Goal: Task Accomplishment & Management: Use online tool/utility

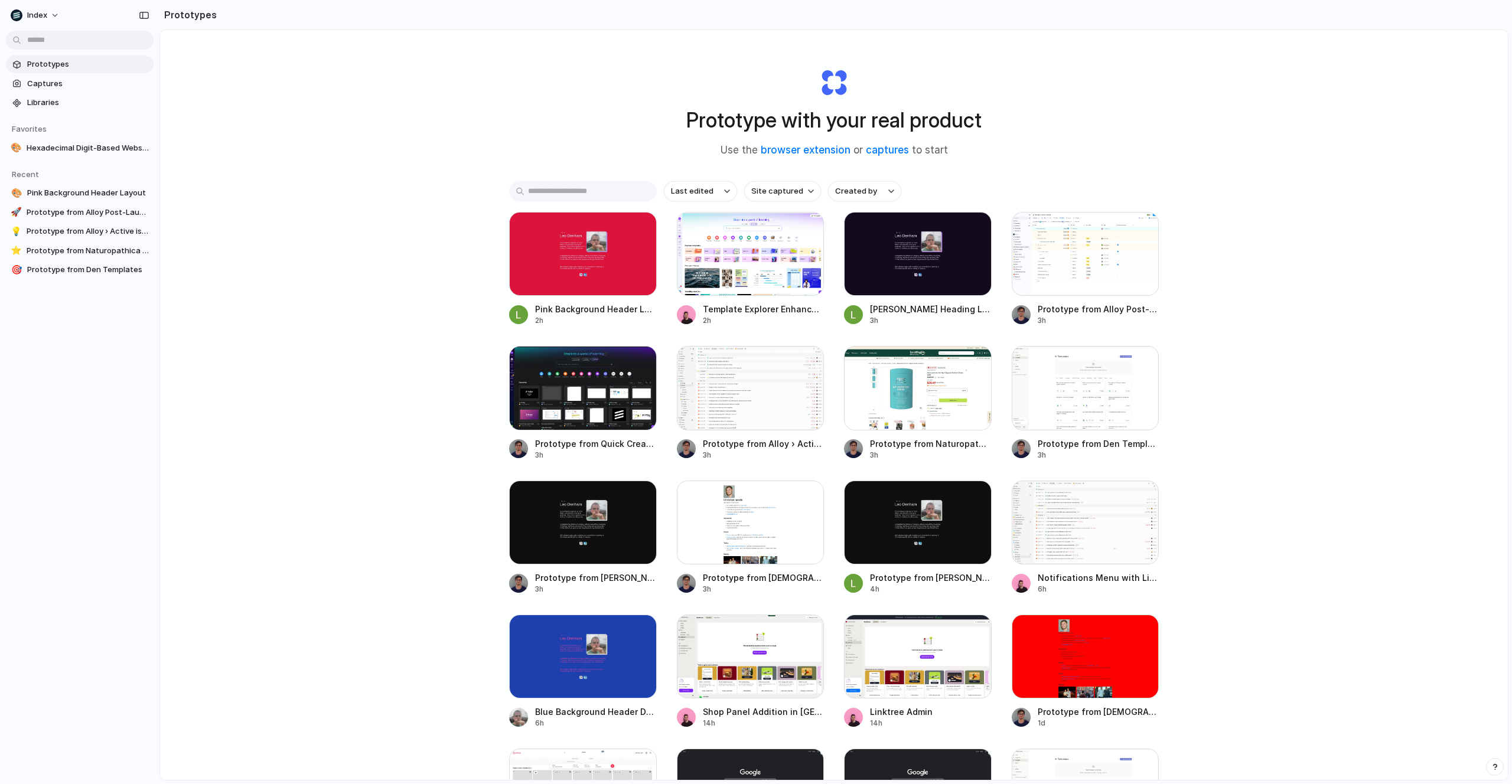
click at [360, 343] on div "Prototype with your real product Use the browser extension or captures to start…" at bounding box center [834, 436] width 1348 height 812
click at [45, 107] on span "Libraries" at bounding box center [88, 102] width 121 height 12
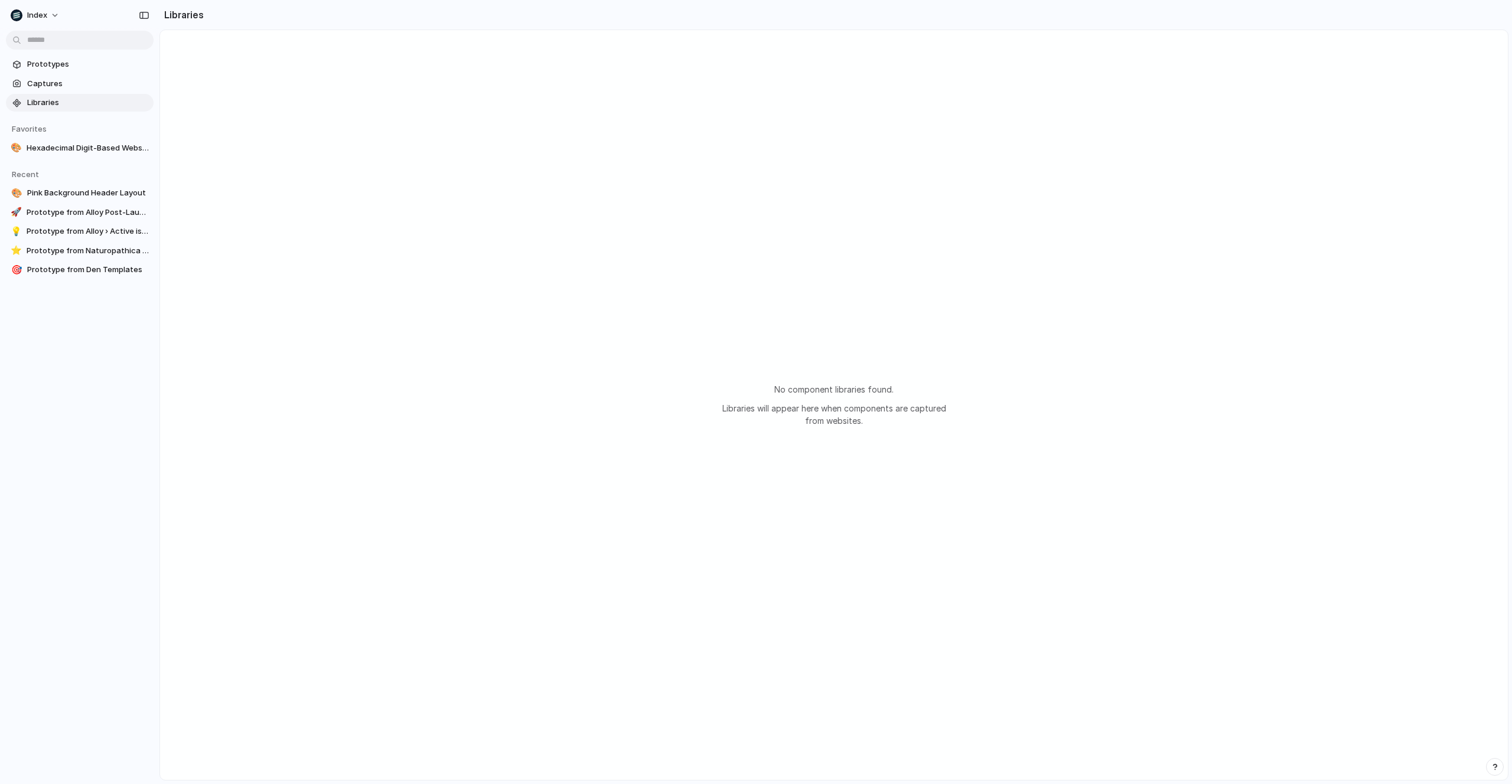
click at [336, 187] on div "No component libraries found. Libraries will appear here when components are ca…" at bounding box center [834, 405] width 1348 height 750
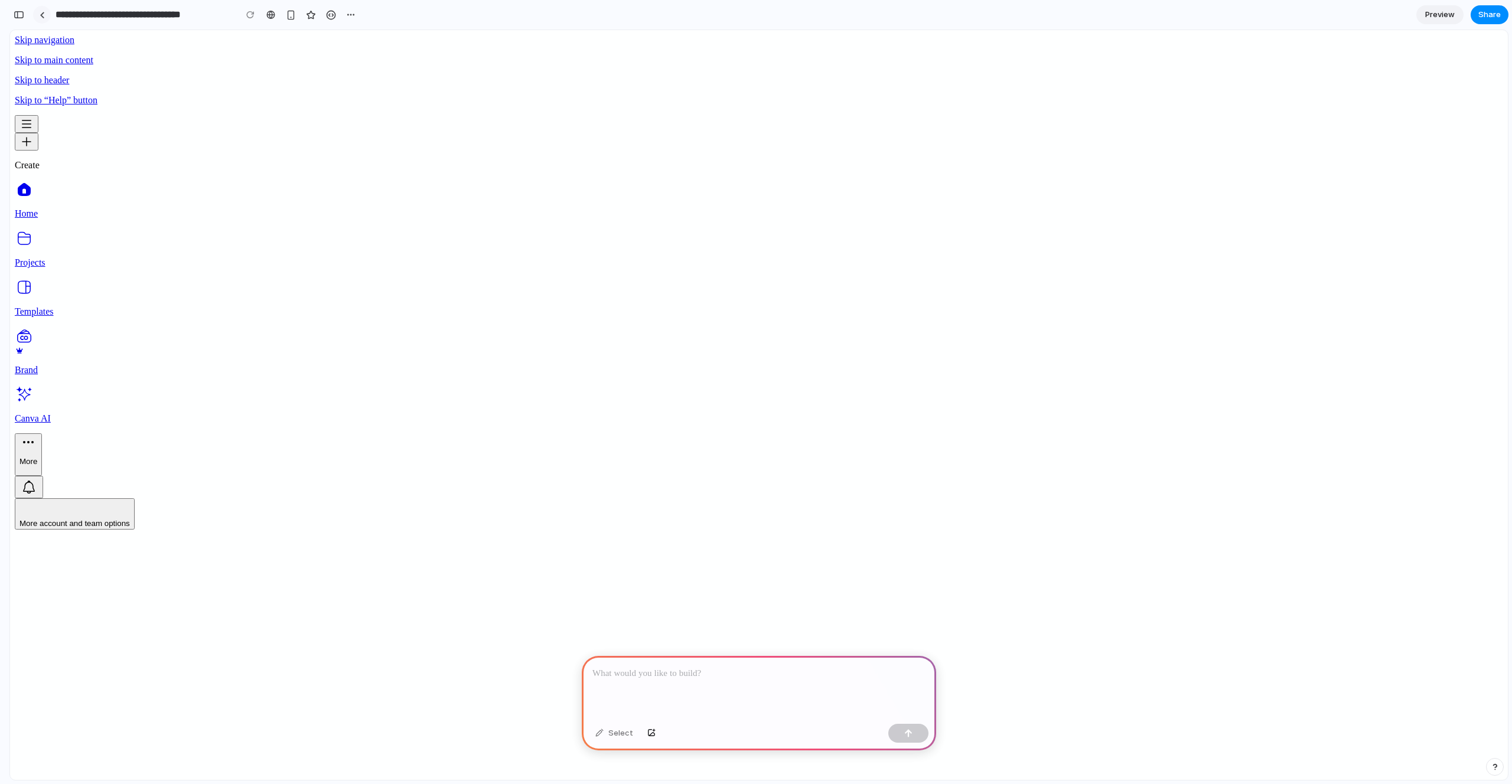
click at [41, 15] on div at bounding box center [42, 15] width 5 height 7
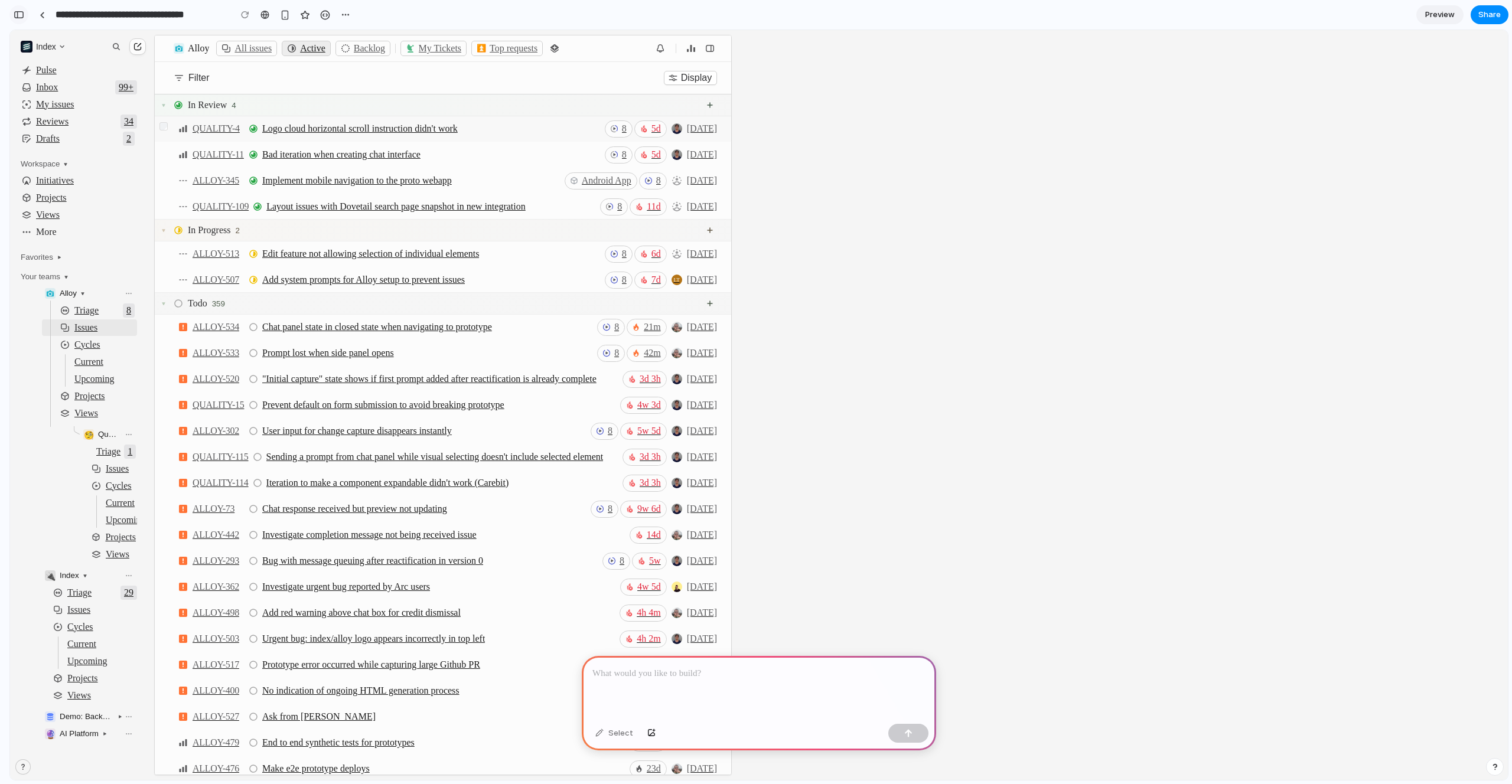
click at [19, 20] on button "button" at bounding box center [18, 15] width 19 height 19
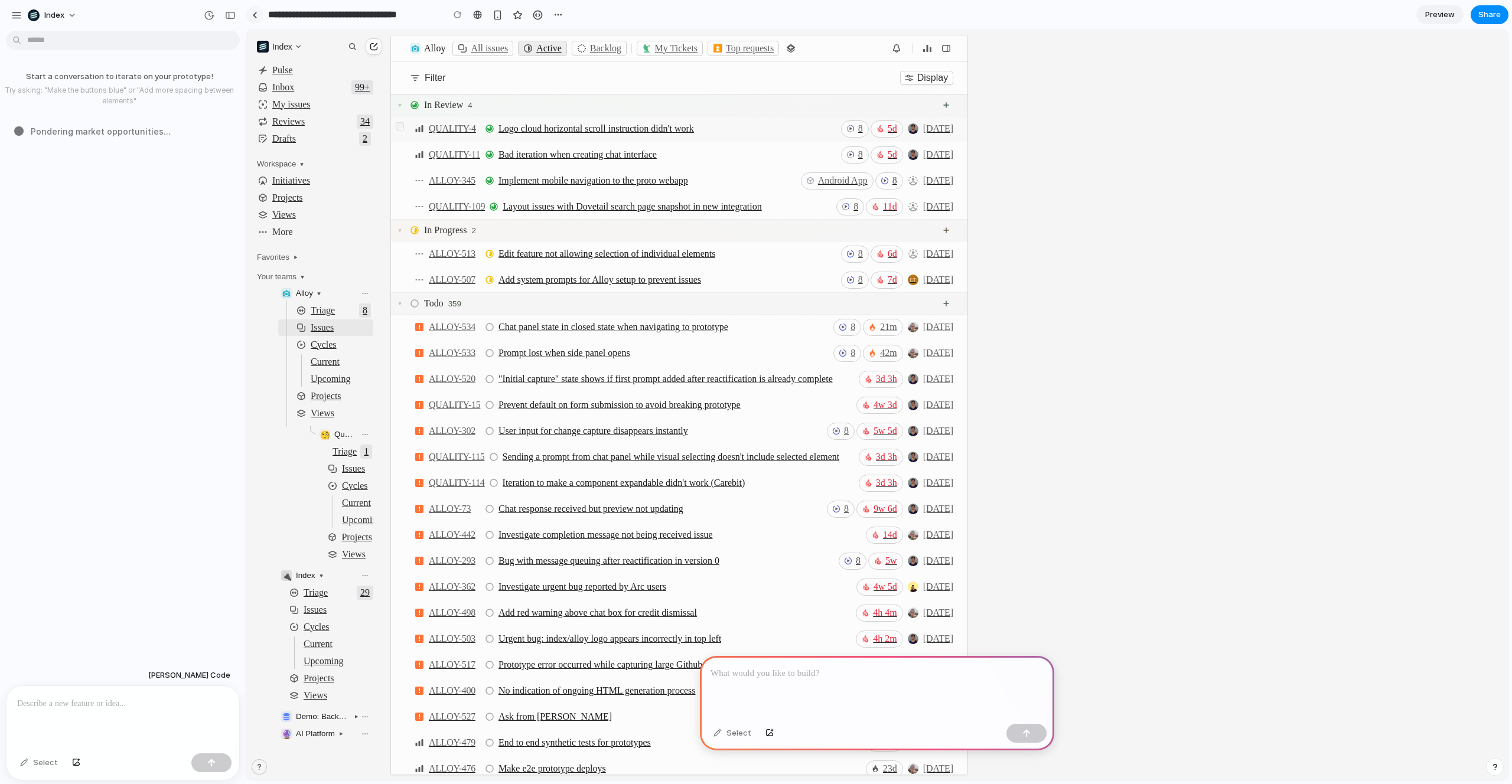
click at [252, 15] on div at bounding box center [255, 15] width 5 height 7
